Goal: Information Seeking & Learning: Learn about a topic

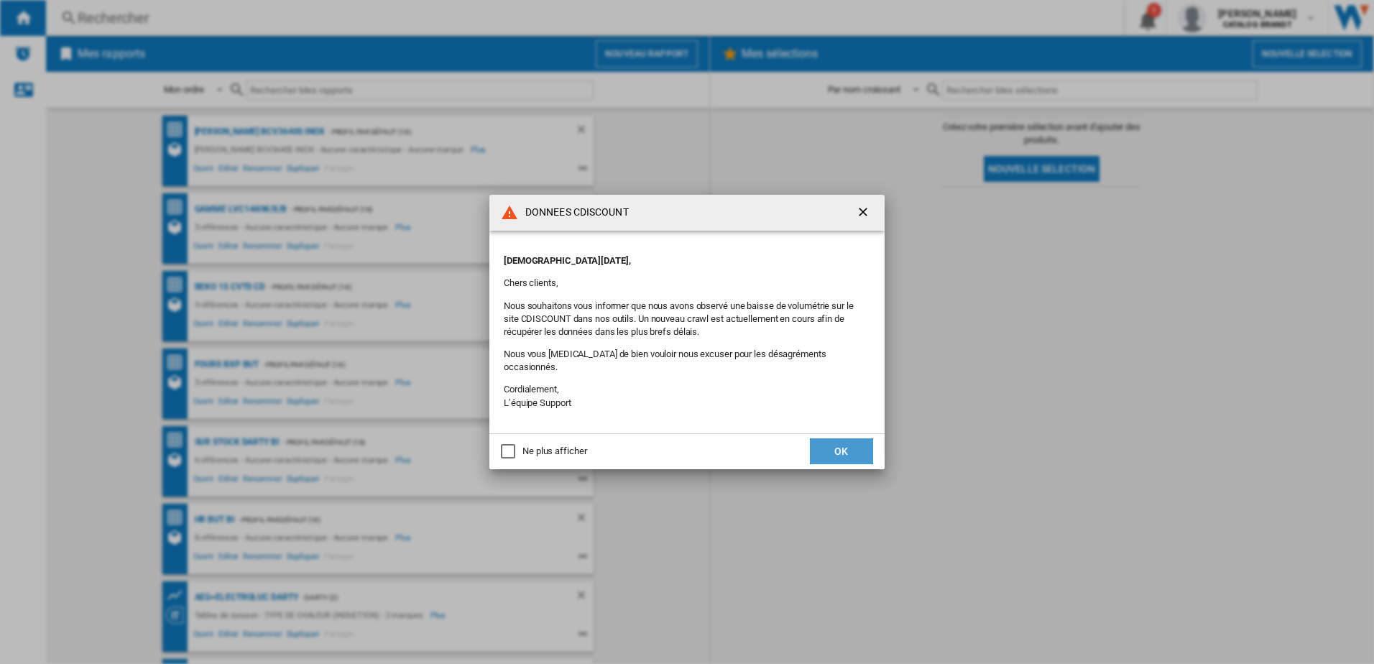
click at [855, 446] on button "OK" at bounding box center [841, 451] width 63 height 26
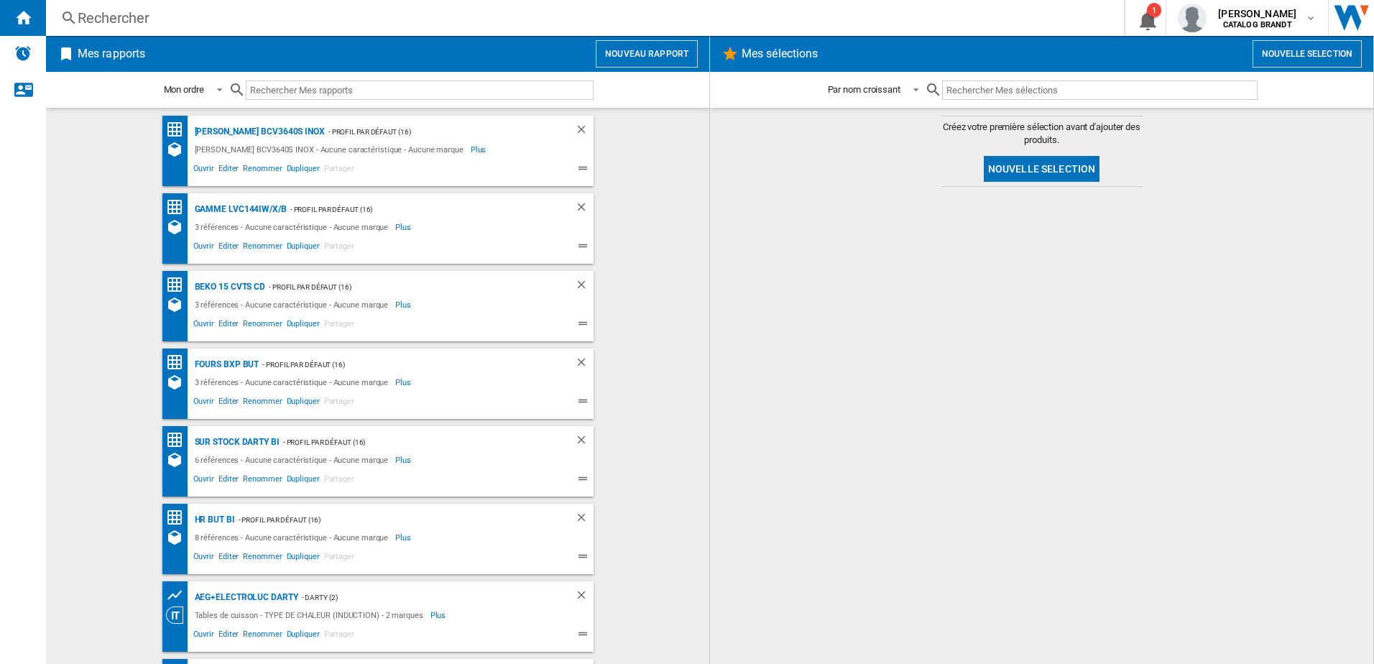
click at [156, 32] on div "Rechercher Rechercher 0 1 [PERSON_NAME] CATALOG BRANDT CATALOG BRANDT Mes param…" at bounding box center [710, 18] width 1328 height 36
click at [136, 21] on div "Rechercher" at bounding box center [582, 18] width 1009 height 20
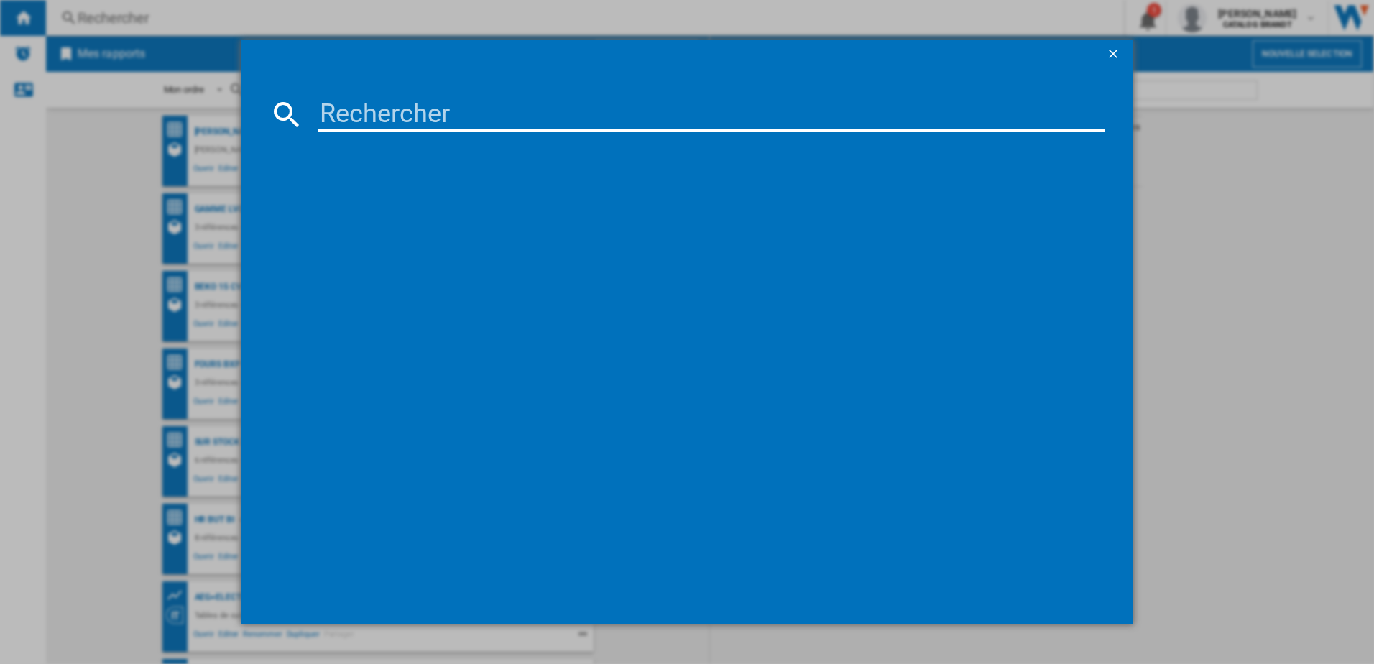
click at [346, 118] on input at bounding box center [711, 114] width 787 height 35
paste input "SKS6200LB"
type input "SKS6200LB"
click at [351, 197] on div "SAUTER SKS6200LB NOIR" at bounding box center [694, 207] width 813 height 23
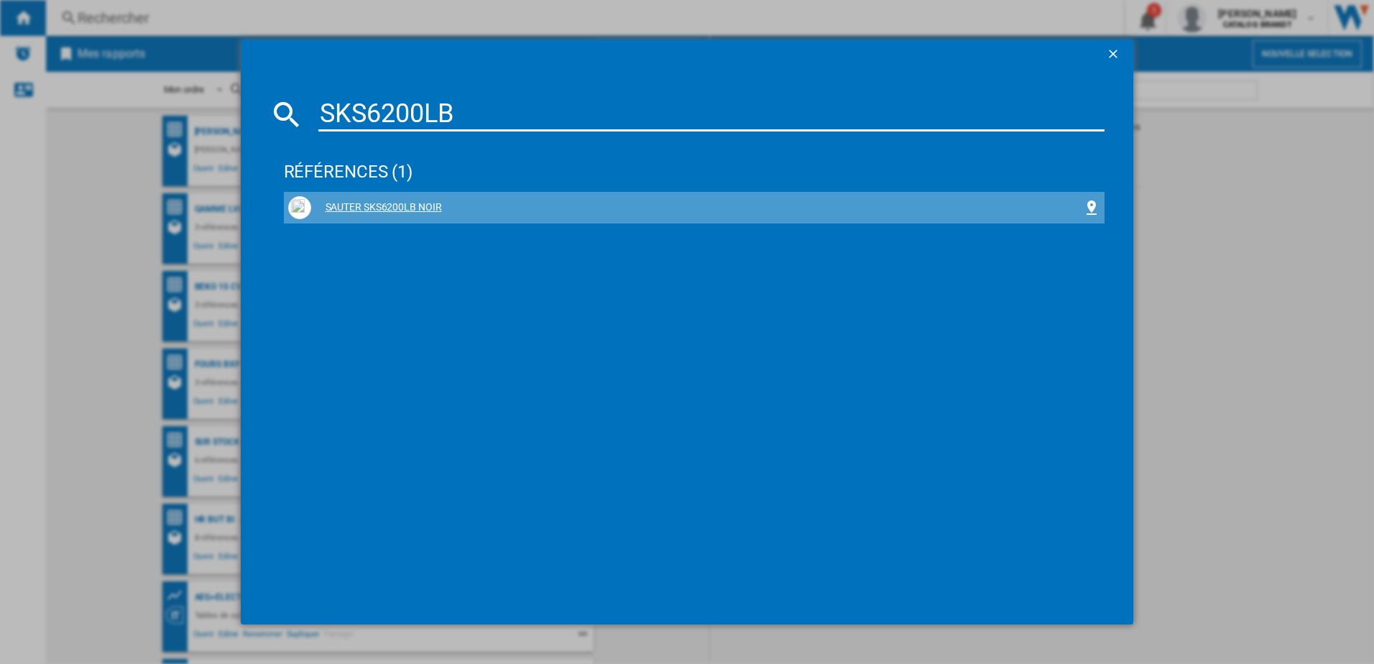
click at [362, 205] on div "SAUTER SKS6200LB NOIR" at bounding box center [697, 208] width 773 height 14
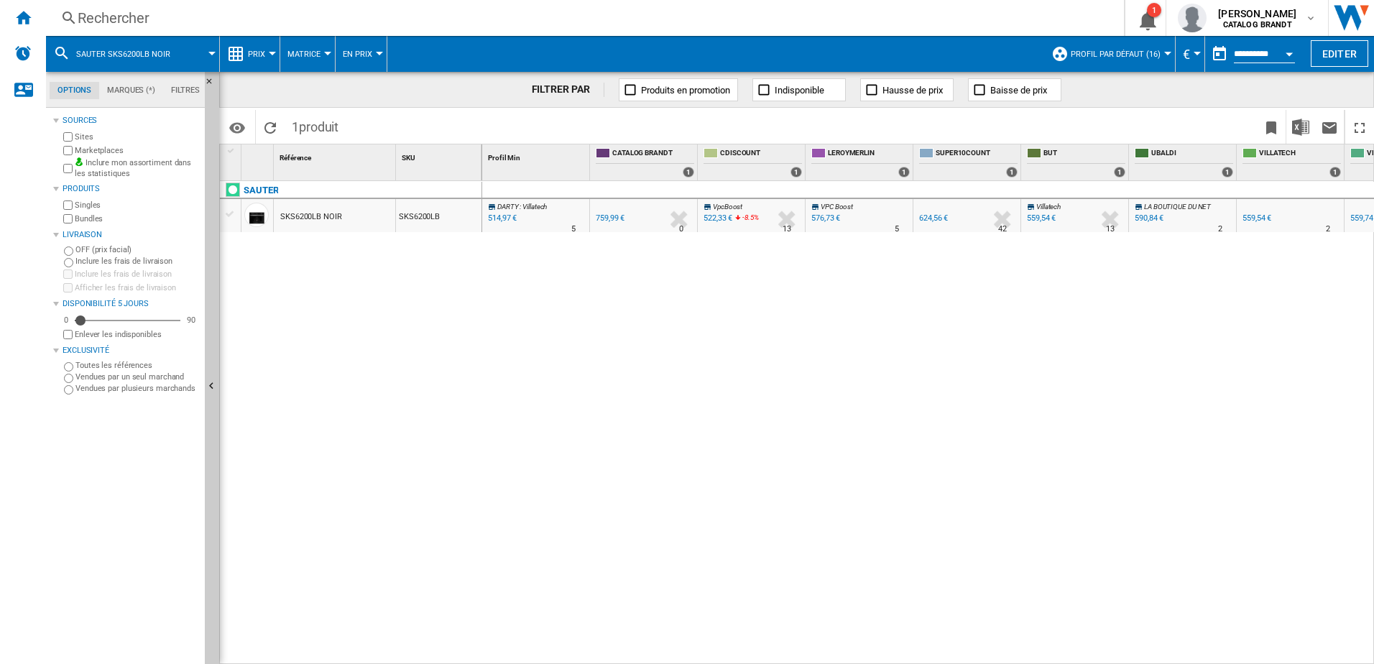
click at [313, 219] on div "SKS6200LB NOIR" at bounding box center [311, 217] width 62 height 33
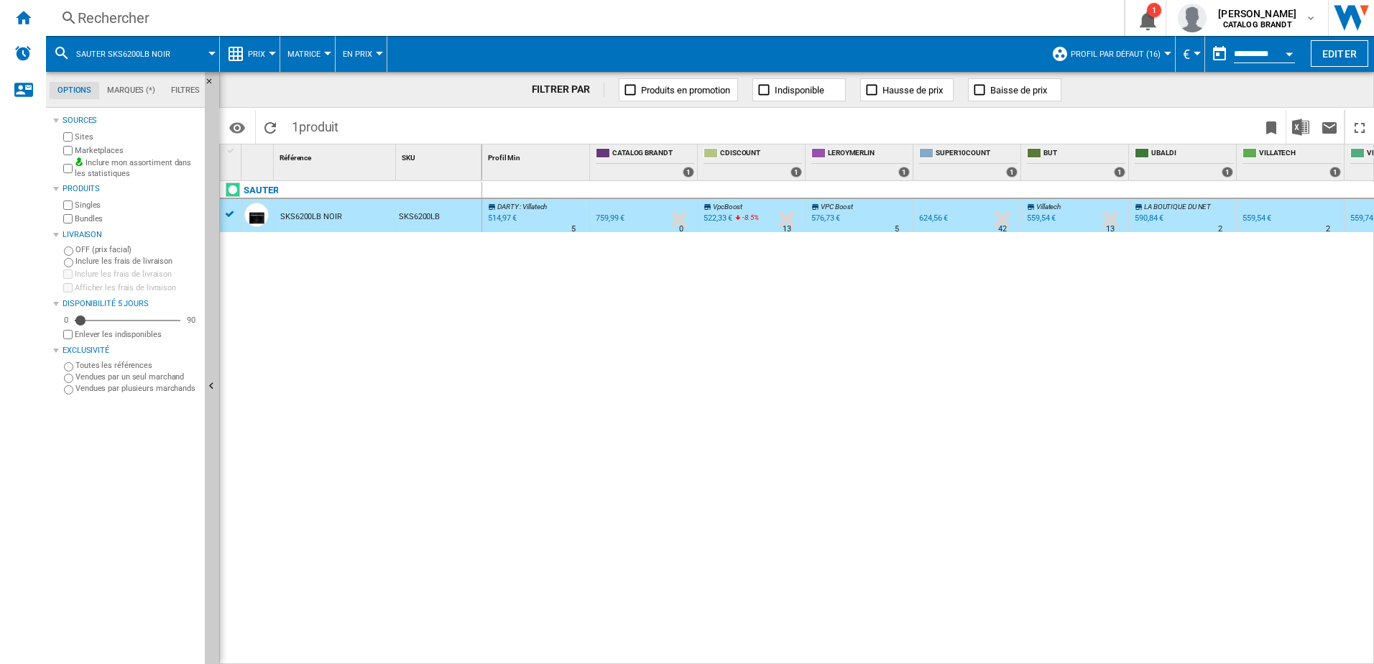
click at [313, 219] on div "SKS6200LB NOIR" at bounding box center [311, 217] width 62 height 33
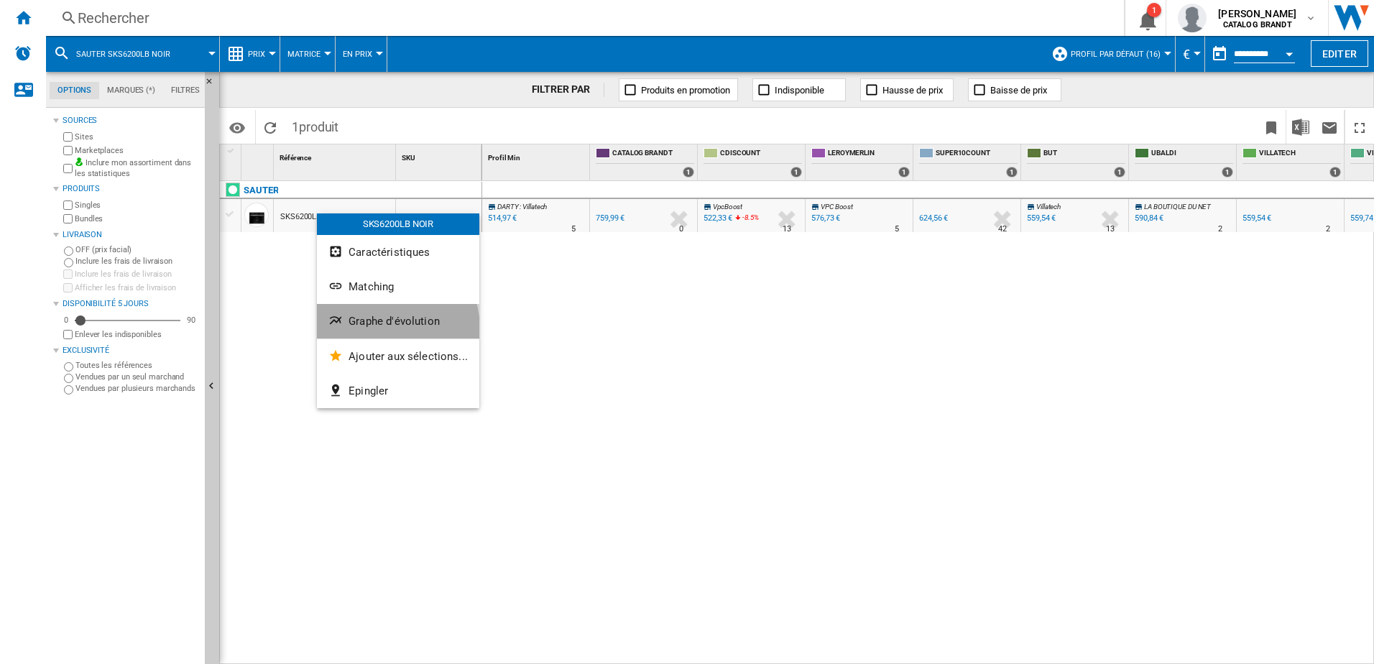
click at [364, 332] on button "Graphe d'évolution" at bounding box center [398, 321] width 162 height 35
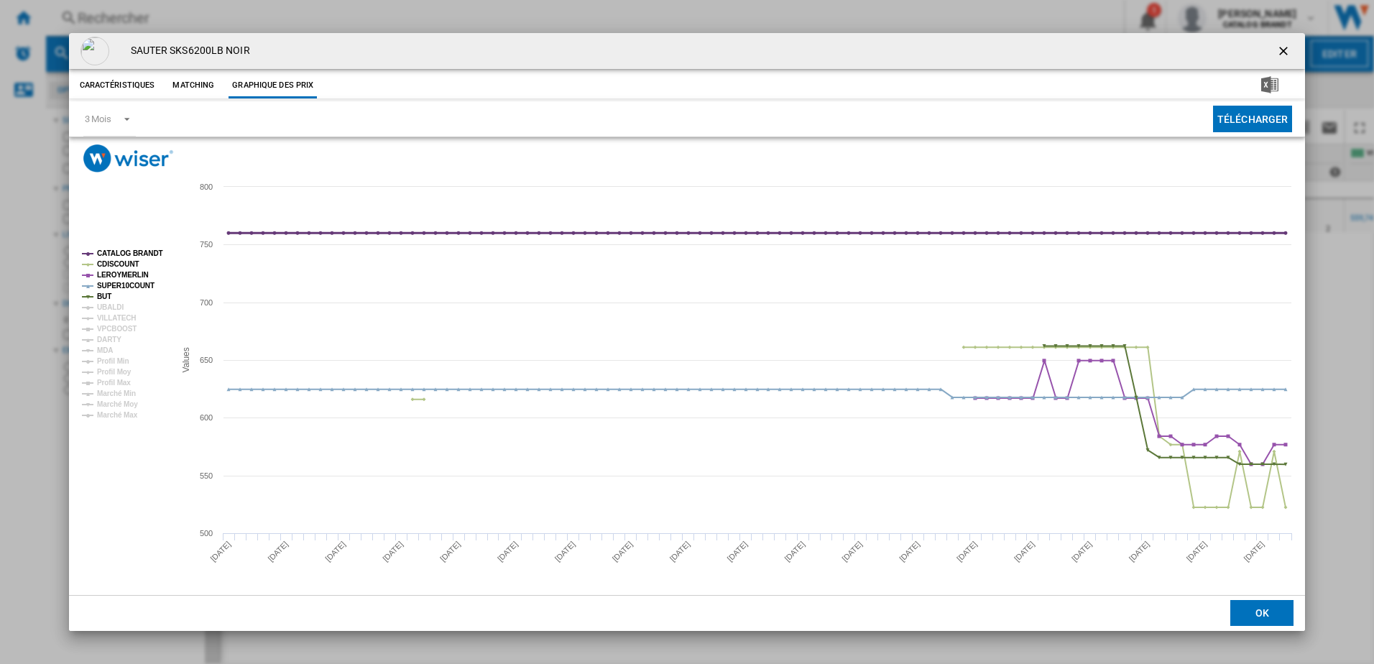
click at [140, 252] on tspan "CATALOG BRANDT" at bounding box center [130, 253] width 66 height 8
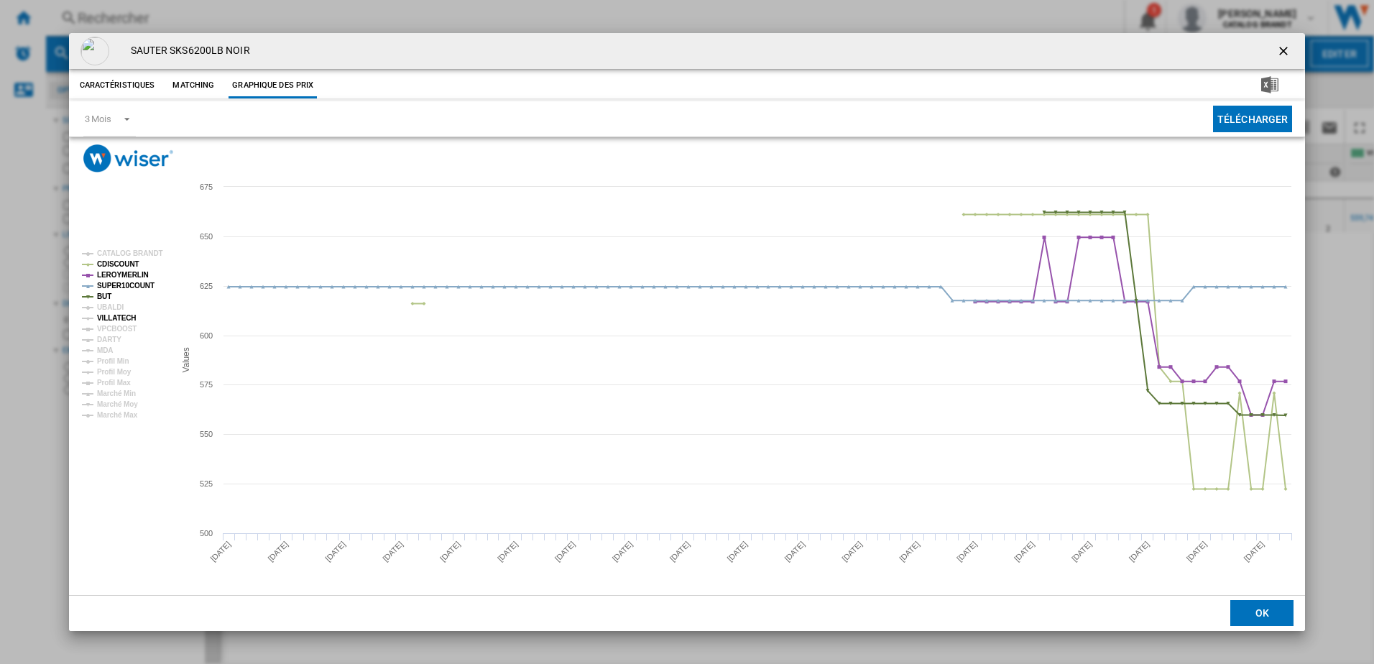
drag, startPoint x: 120, startPoint y: 308, endPoint x: 119, endPoint y: 322, distance: 14.4
click at [119, 322] on g "CATALOG BRANDT CDISCOUNT [PERSON_NAME] SUPER10COUNT BUT UBALDI VILLATECH VPCBOO…" at bounding box center [122, 334] width 81 height 170
click at [119, 322] on tspan "VILLATECH" at bounding box center [116, 318] width 39 height 8
click at [118, 308] on tspan "UBALDI" at bounding box center [110, 307] width 27 height 8
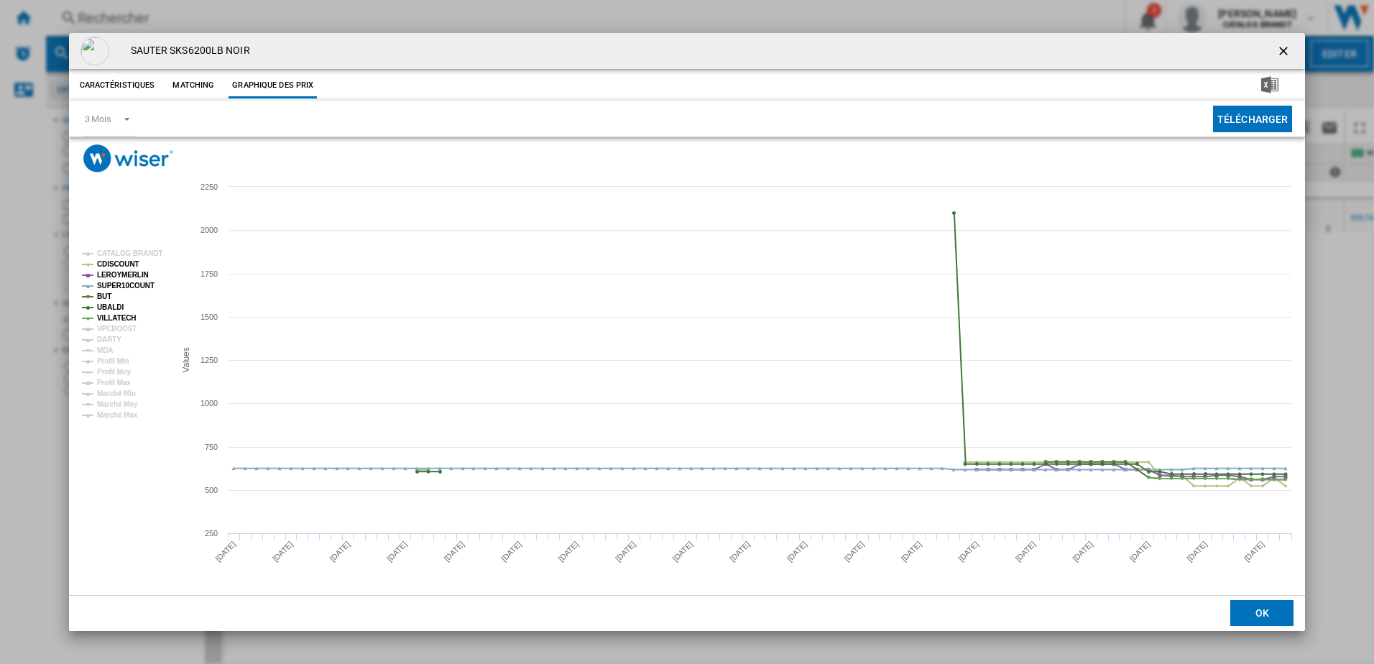
click at [118, 349] on rect "Product popup" at bounding box center [122, 334] width 93 height 180
click at [101, 340] on tspan "DARTY" at bounding box center [109, 340] width 24 height 8
click at [1279, 52] on ng-md-icon "getI18NText('BUTTONS.CLOSE_DIALOG')" at bounding box center [1285, 52] width 17 height 17
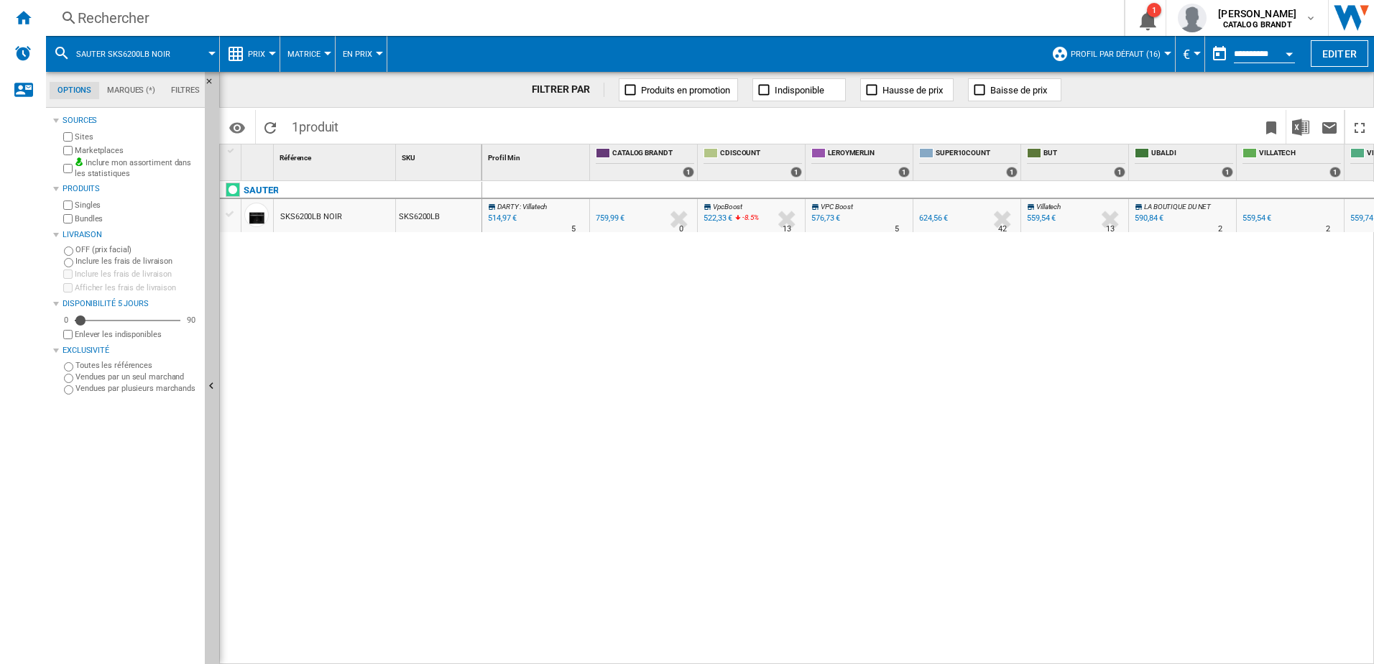
click at [147, 23] on div "Rechercher" at bounding box center [582, 18] width 1009 height 20
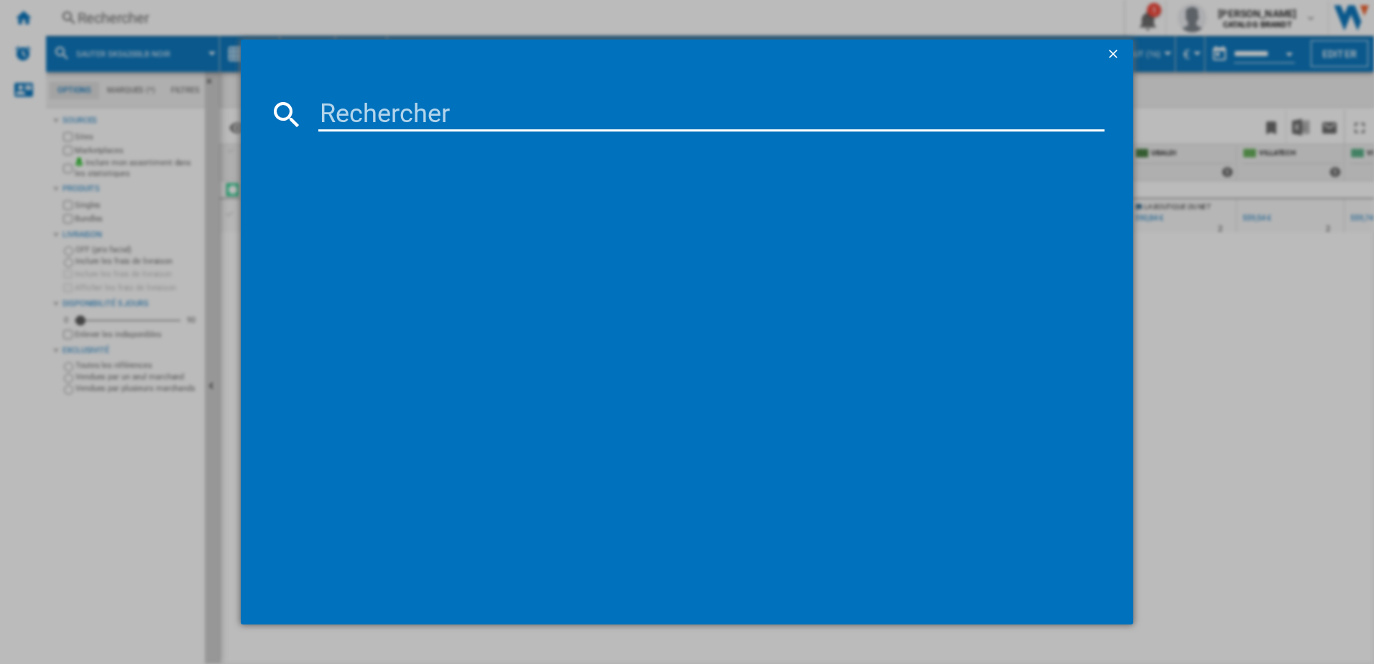
click at [426, 124] on input at bounding box center [711, 114] width 787 height 35
type input "SKS6200LX"
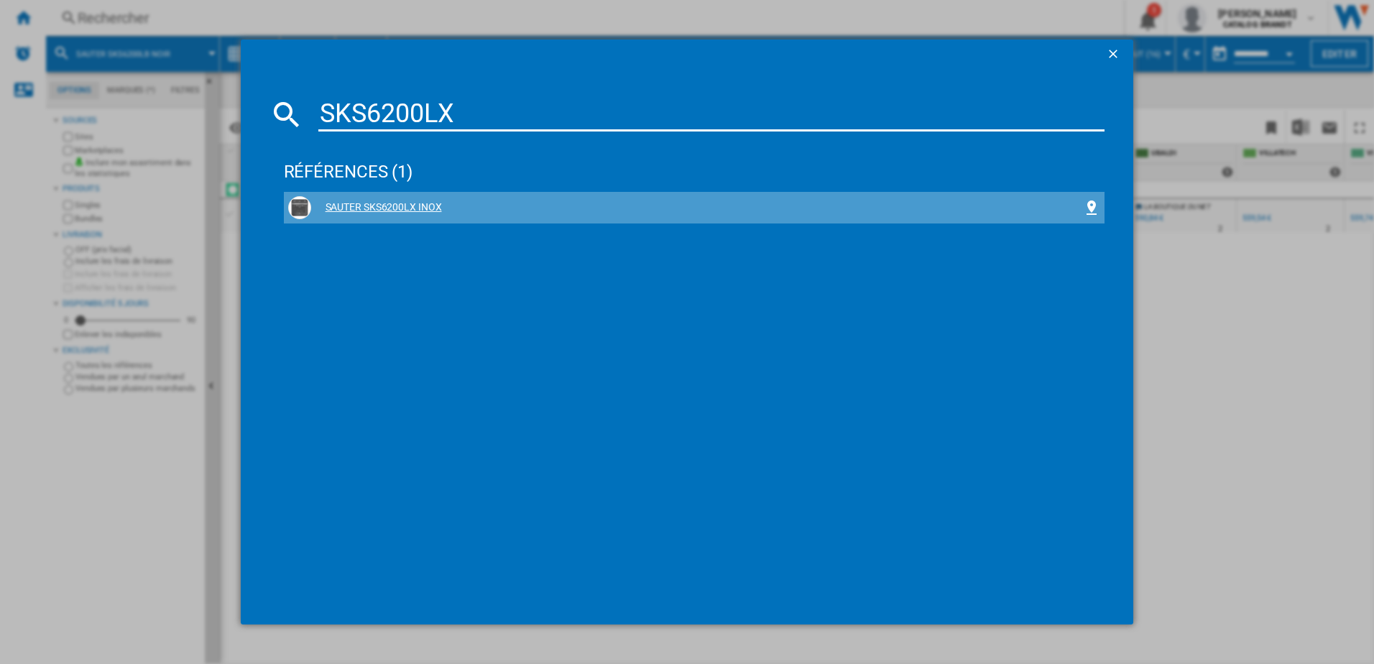
click at [385, 205] on div "SAUTER SKS6200LX INOX" at bounding box center [697, 208] width 773 height 14
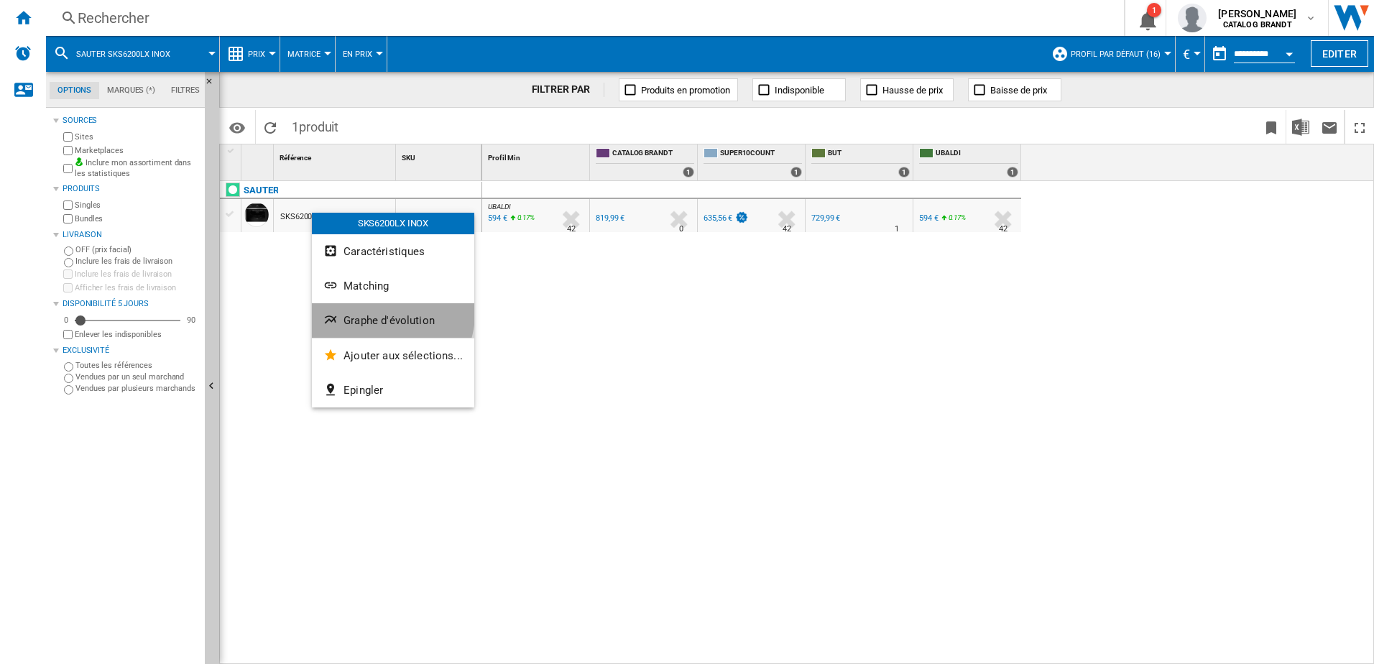
click at [370, 311] on button "Graphe d'évolution" at bounding box center [393, 320] width 162 height 35
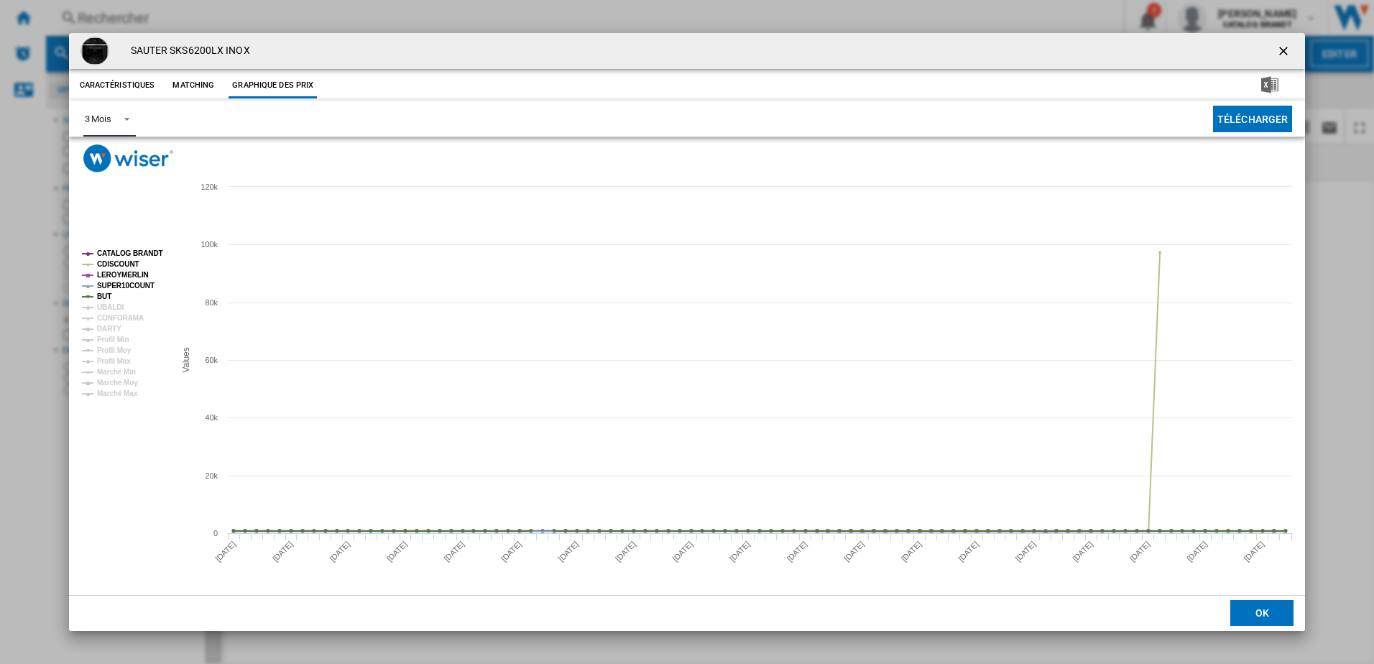
click at [121, 121] on span "Product popup" at bounding box center [122, 117] width 17 height 13
click at [122, 155] on md-option "6 Mois" at bounding box center [122, 154] width 98 height 35
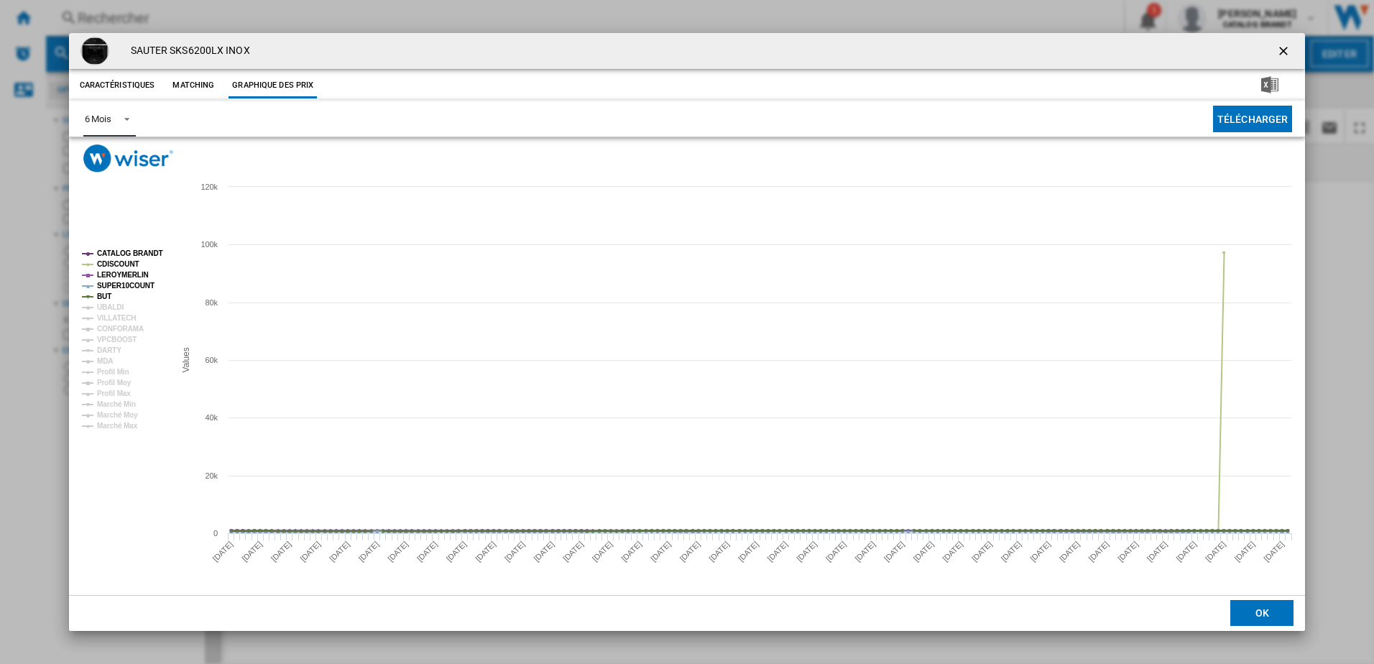
click at [125, 253] on tspan "CATALOG BRANDT" at bounding box center [130, 253] width 66 height 8
